Goal: Task Accomplishment & Management: Use online tool/utility

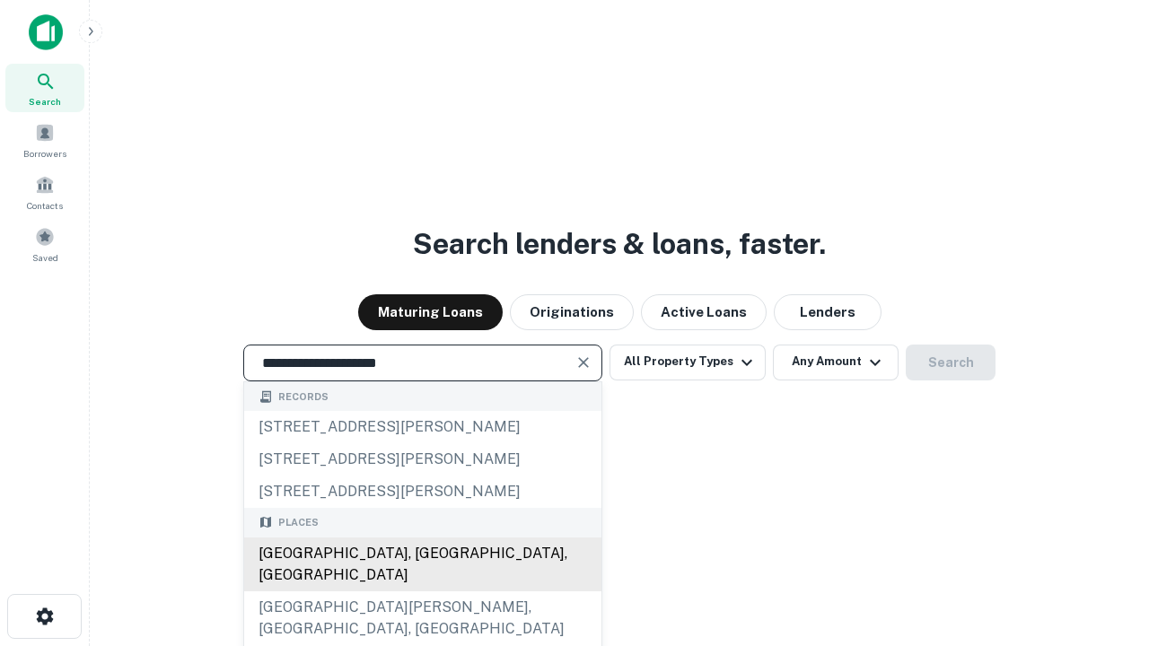
click at [422, 592] on div "[GEOGRAPHIC_DATA], [GEOGRAPHIC_DATA], [GEOGRAPHIC_DATA]" at bounding box center [422, 565] width 357 height 54
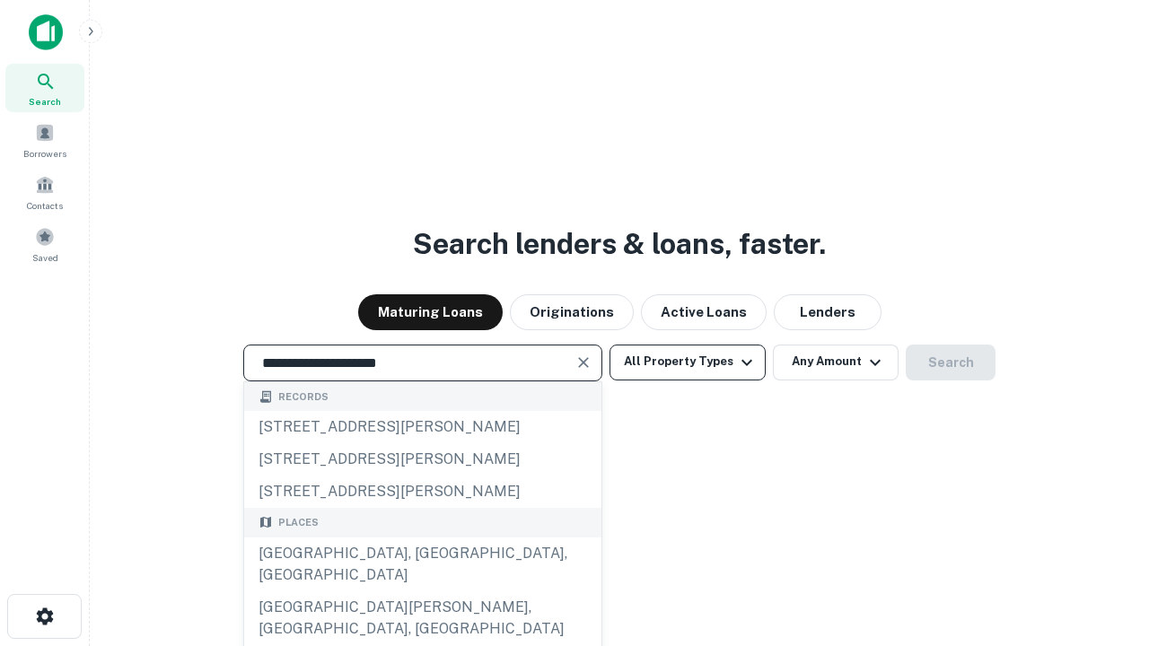
type input "**********"
click at [688, 362] on button "All Property Types" at bounding box center [688, 363] width 156 height 36
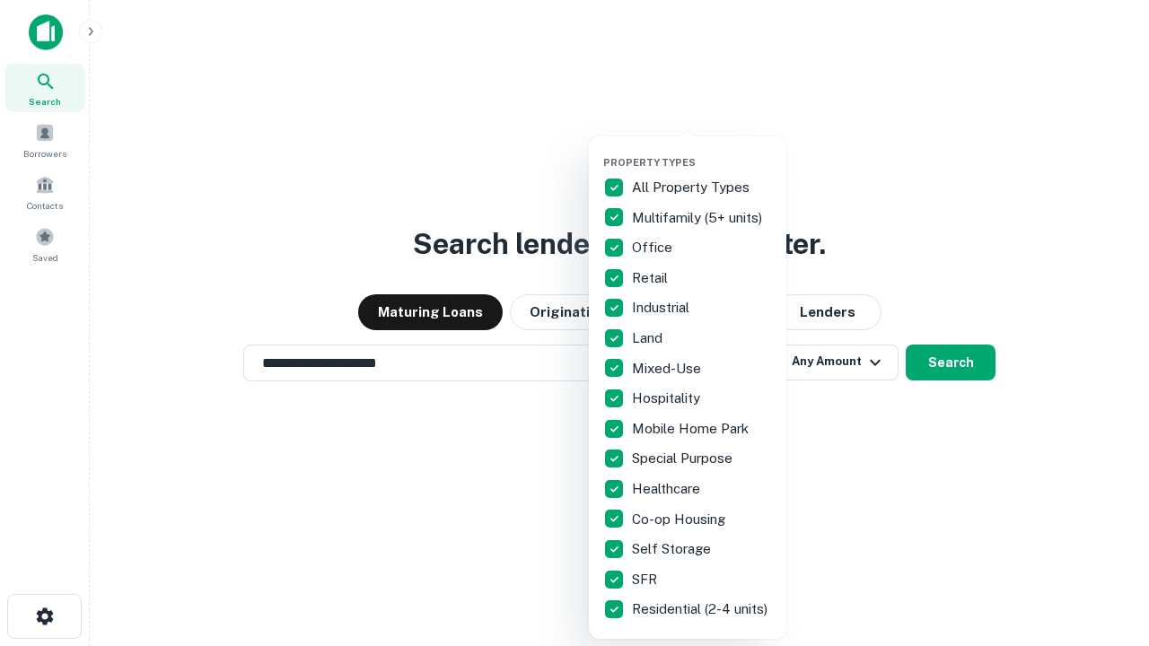
click at [702, 151] on button "button" at bounding box center [702, 151] width 198 height 1
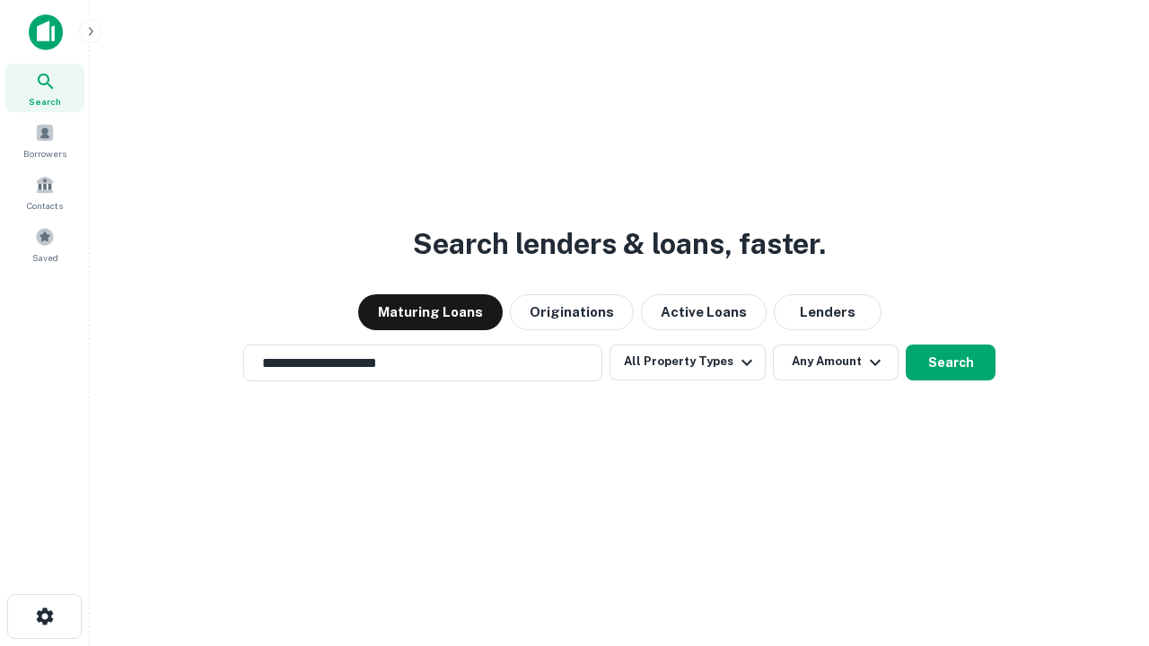
scroll to position [28, 0]
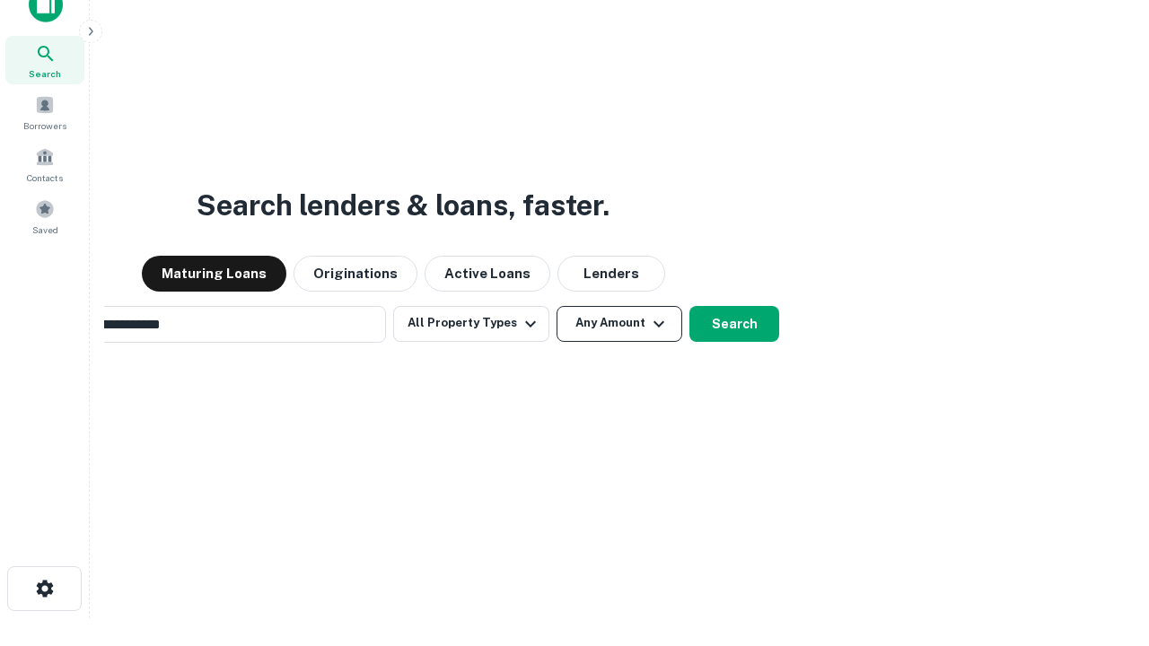
click at [557, 306] on button "Any Amount" at bounding box center [620, 324] width 126 height 36
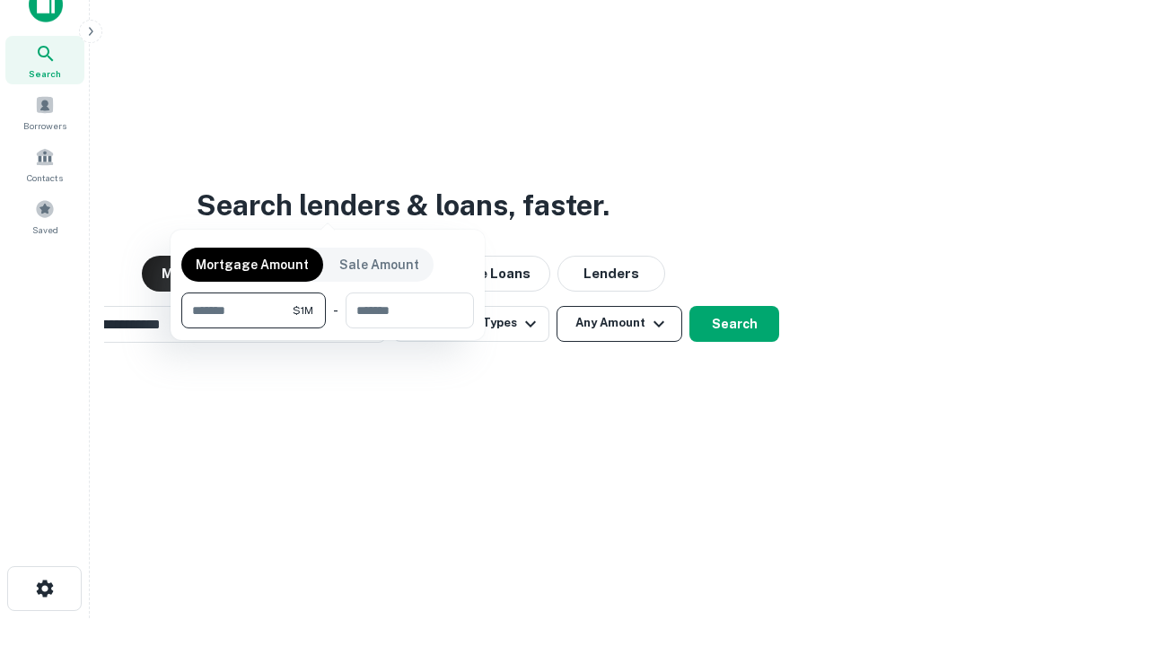
scroll to position [29, 0]
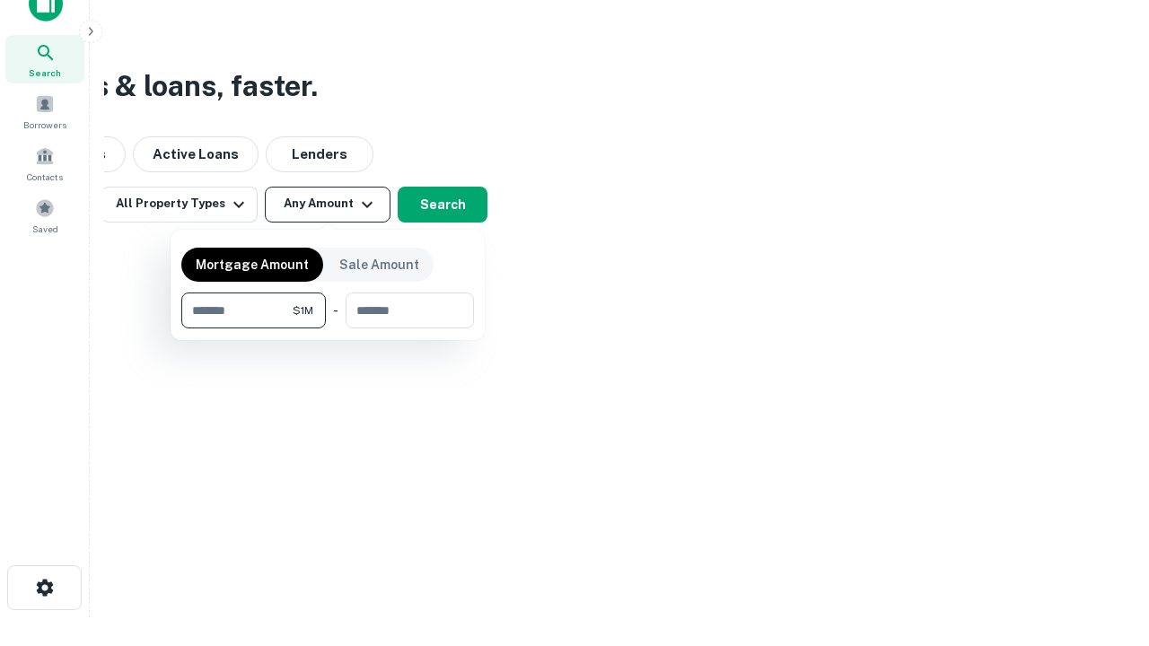
type input "*******"
click at [328, 329] on button "button" at bounding box center [327, 329] width 293 height 1
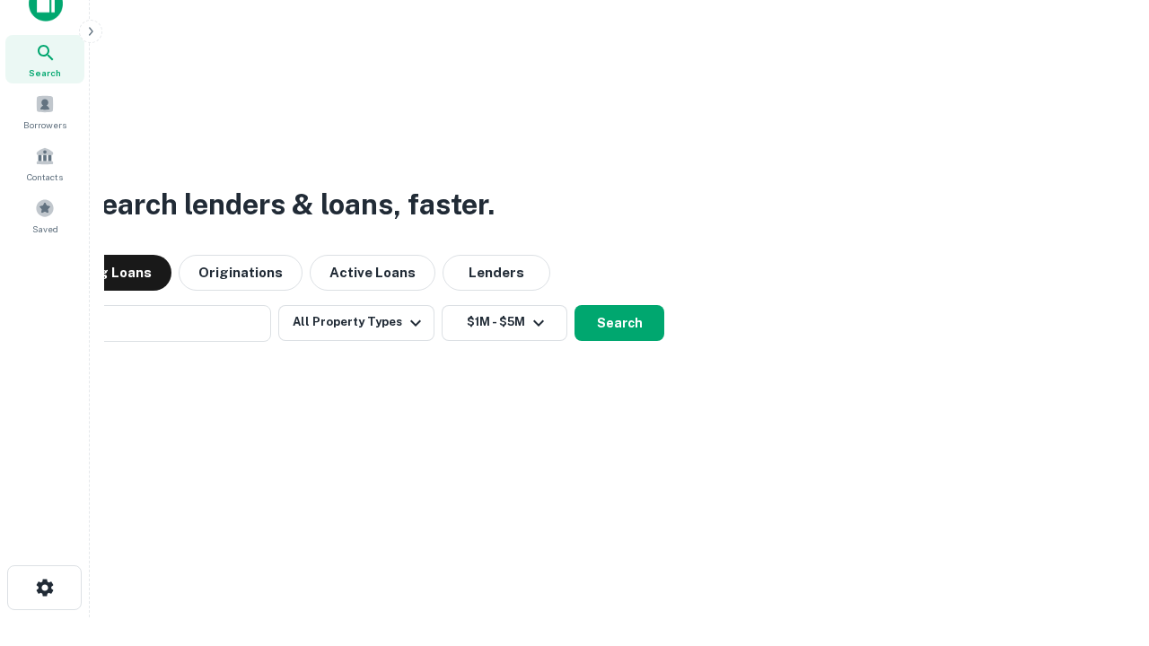
scroll to position [28, 0]
click at [575, 306] on button "Search" at bounding box center [620, 324] width 90 height 36
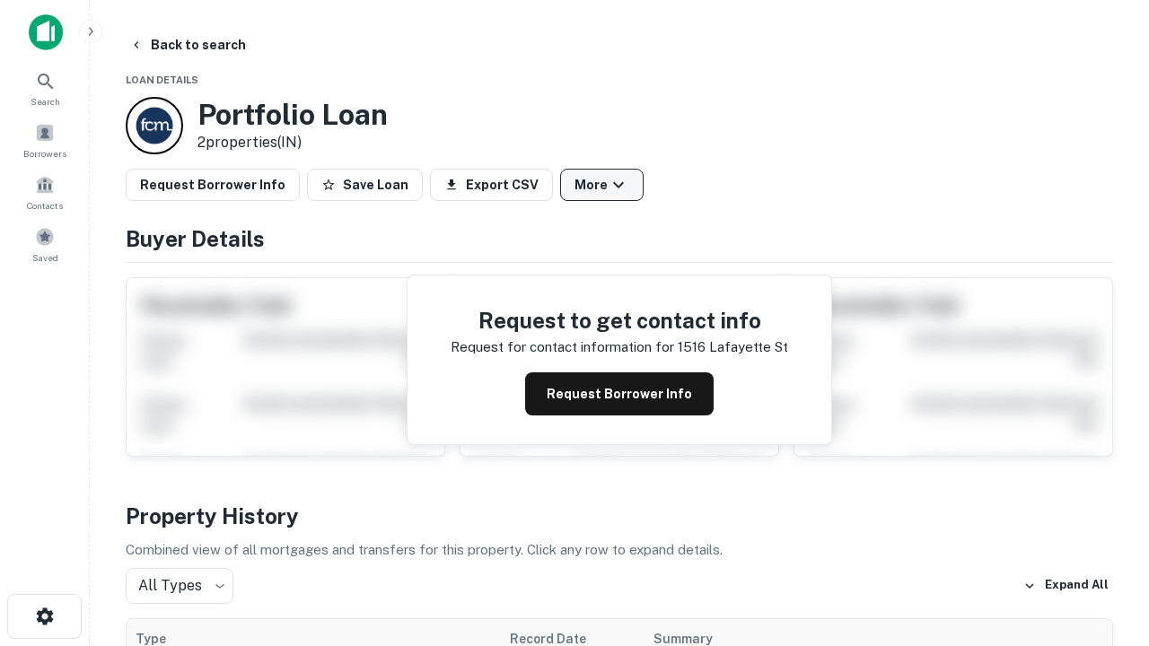
click at [602, 185] on button "More" at bounding box center [602, 185] width 84 height 32
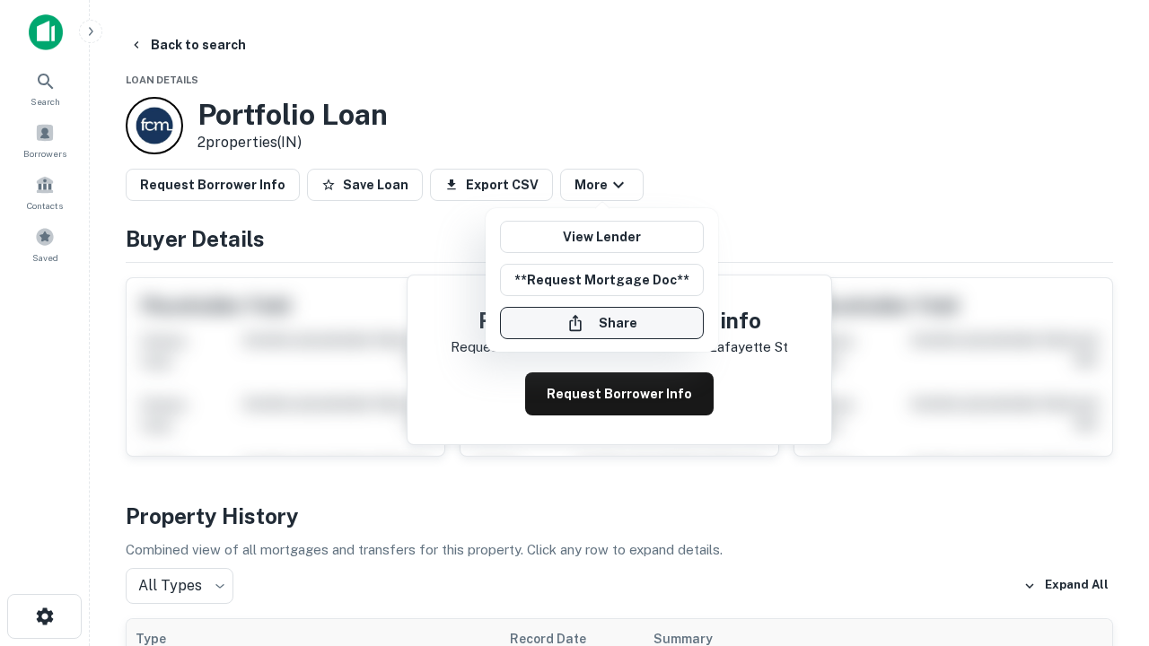
click at [602, 323] on button "Share" at bounding box center [602, 323] width 204 height 32
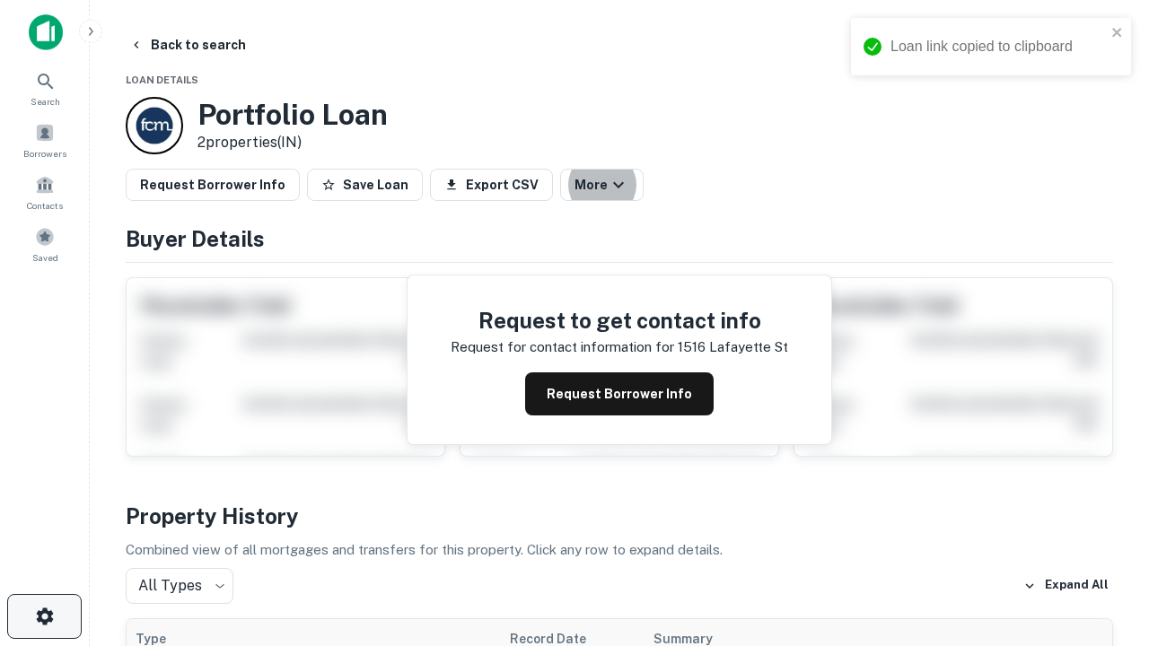
click at [44, 617] on icon "button" at bounding box center [45, 617] width 22 height 22
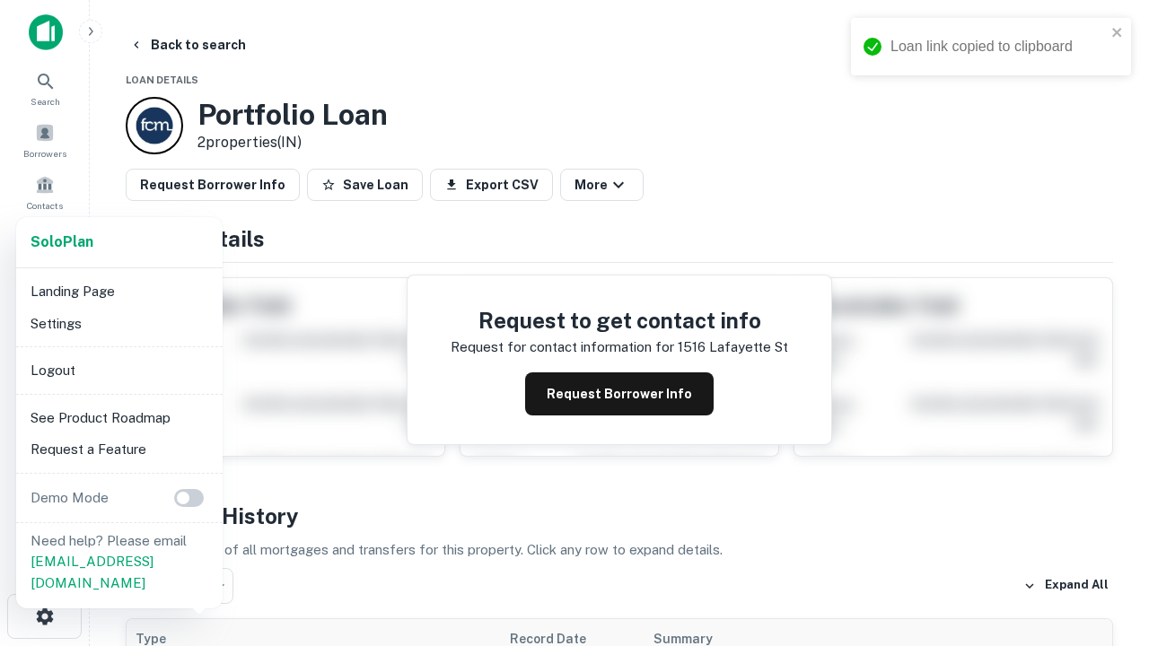
click at [119, 370] on li "Logout" at bounding box center [119, 371] width 192 height 32
